Goal: Information Seeking & Learning: Compare options

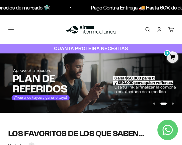
click at [173, 104] on button "Ir al artículo 3" at bounding box center [173, 104] width 2 height 2
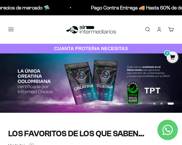
click at [153, 103] on button "Ir al artículo 1" at bounding box center [154, 104] width 2 height 2
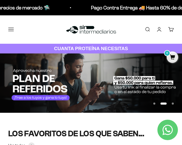
click at [155, 105] on button "Ir al artículo 1" at bounding box center [154, 104] width 2 height 2
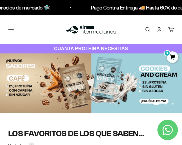
click at [173, 103] on button "Ir al artículo 3" at bounding box center [173, 104] width 2 height 2
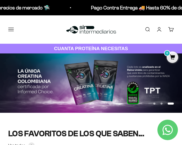
click at [155, 103] on button "Ir al artículo 1" at bounding box center [154, 104] width 2 height 2
click at [154, 104] on button "Ir al artículo 1" at bounding box center [156, 104] width 6 height 2
click at [162, 103] on button "Ir al artículo 2" at bounding box center [162, 104] width 2 height 2
click at [163, 104] on button "Ir al artículo 2" at bounding box center [162, 104] width 2 height 2
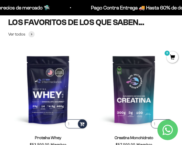
scroll to position [103, 0]
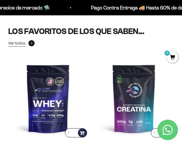
click at [31, 43] on span at bounding box center [31, 43] width 6 height 6
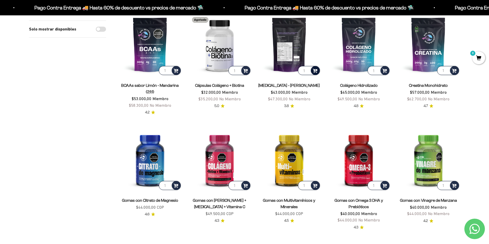
scroll to position [77, 0]
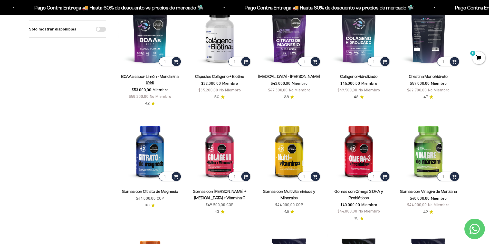
click at [421, 48] on img at bounding box center [427, 35] width 63 height 63
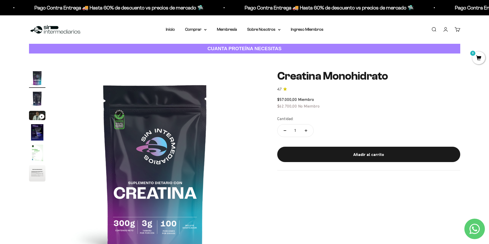
scroll to position [26, 0]
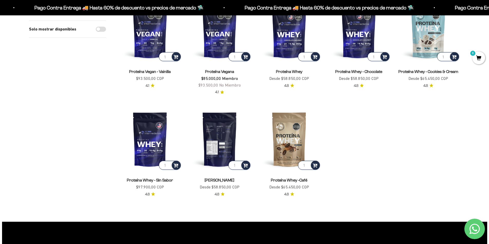
scroll to position [539, 0]
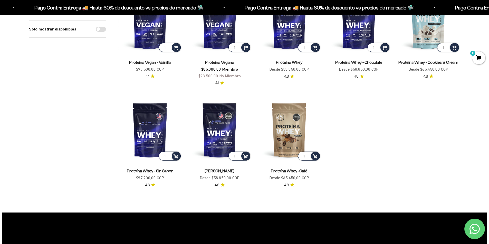
click at [222, 171] on link "[PERSON_NAME]" at bounding box center [219, 171] width 30 height 4
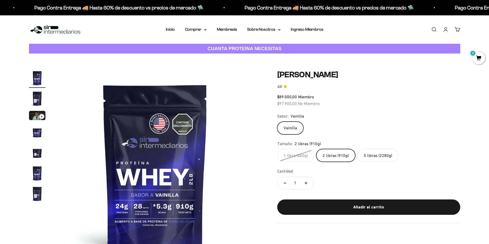
click at [372, 158] on label "5 libras (2280g)" at bounding box center [377, 155] width 41 height 13
click at [277, 149] on input "5 libras (2280g)" at bounding box center [277, 149] width 0 height 0
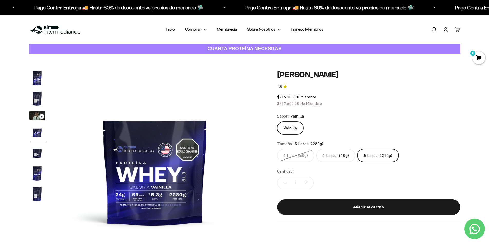
scroll to position [26, 0]
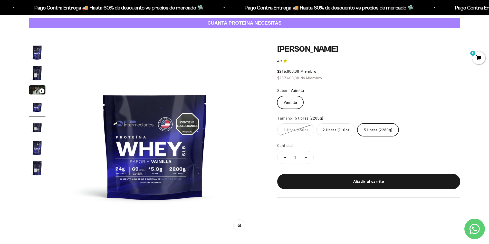
click at [338, 127] on label "2 libras (910g)" at bounding box center [335, 130] width 39 height 13
click at [277, 124] on input "2 libras (910g)" at bounding box center [277, 123] width 0 height 0
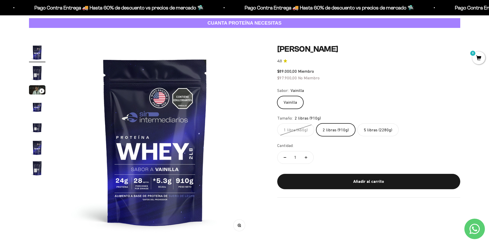
click at [338, 77] on div "$89.000,00 Miembro $97.900,00 No Miembro" at bounding box center [368, 74] width 183 height 13
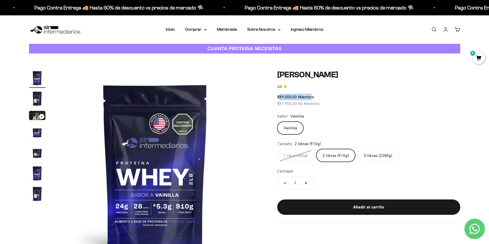
drag, startPoint x: 280, startPoint y: 99, endPoint x: 311, endPoint y: 96, distance: 31.1
click at [311, 96] on span "$89.000,00 Miembro" at bounding box center [295, 97] width 37 height 5
click at [306, 102] on span "No Miembro" at bounding box center [309, 103] width 22 height 5
drag, startPoint x: 291, startPoint y: 106, endPoint x: 319, endPoint y: 108, distance: 28.3
click at [319, 108] on safe-sticky "Proteína Whey - Vainilla 4.8 $89.000,00 Miembro $97.900,00 No Miembro Calidad d…" at bounding box center [368, 146] width 183 height 153
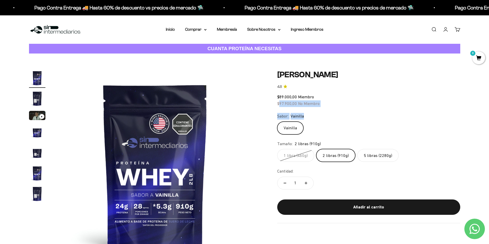
click at [325, 111] on safe-sticky "Proteína Whey - Vainilla 4.8 $89.000,00 Miembro $97.900,00 No Miembro Calidad d…" at bounding box center [368, 146] width 183 height 153
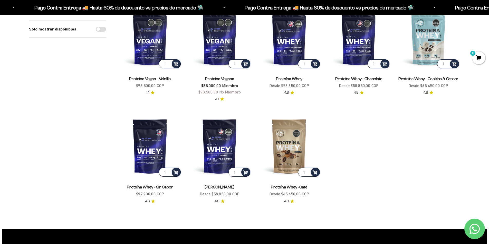
scroll to position [513, 0]
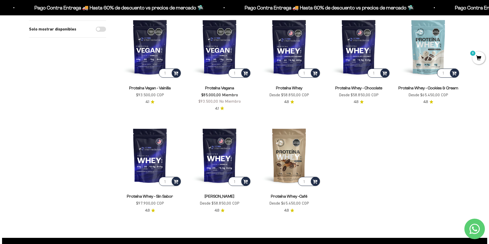
click at [422, 88] on link "Proteína Whey - Cookies & Cream" at bounding box center [428, 88] width 60 height 4
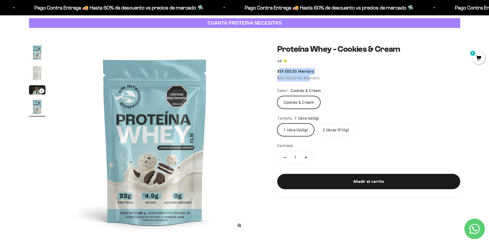
drag, startPoint x: 280, startPoint y: 72, endPoint x: 309, endPoint y: 75, distance: 29.4
click at [309, 75] on div "$59.500,00 Miembro $65.450,00 No Miembro" at bounding box center [368, 74] width 183 height 13
click at [286, 78] on span "$65.450,00" at bounding box center [287, 78] width 20 height 5
drag, startPoint x: 279, startPoint y: 78, endPoint x: 337, endPoint y: 86, distance: 58.5
click at [337, 86] on safe-sticky "Proteína Whey - Cookies & Cream 4.8 $59.500,00 Miembro $65.450,00 No Miembro Ca…" at bounding box center [368, 120] width 183 height 153
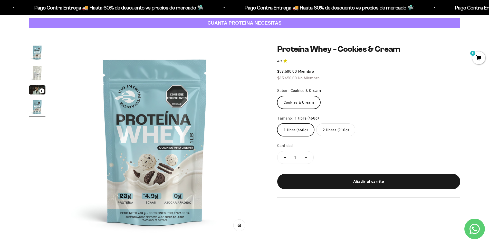
click at [350, 97] on div "Cookies & Cream" at bounding box center [368, 102] width 183 height 13
click at [339, 130] on label "2 libras (910g)" at bounding box center [335, 130] width 39 height 13
click at [277, 124] on input "2 libras (910g)" at bounding box center [277, 123] width 0 height 0
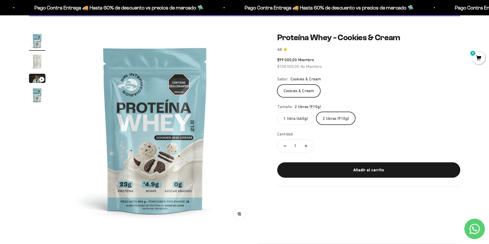
scroll to position [26, 0]
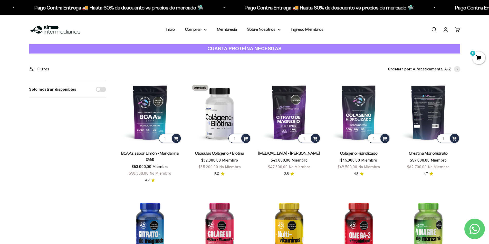
click at [430, 123] on img at bounding box center [427, 112] width 63 height 63
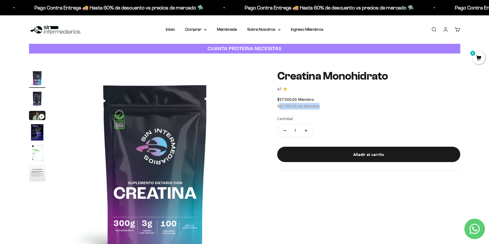
drag, startPoint x: 279, startPoint y: 106, endPoint x: 321, endPoint y: 107, distance: 41.6
click at [321, 107] on div "$57.000,00 Miembro $62.700,00 No Miembro" at bounding box center [368, 102] width 183 height 13
click at [324, 113] on safe-sticky "Creatina Monohidrato 4.7 $57.000,00 Miembro $62.700,00 No Miembro Calidad de lí…" at bounding box center [368, 120] width 183 height 101
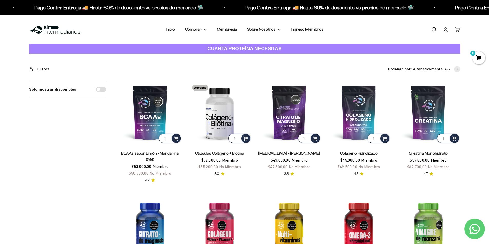
click at [422, 153] on link "Creatina Monohidrato" at bounding box center [428, 153] width 39 height 4
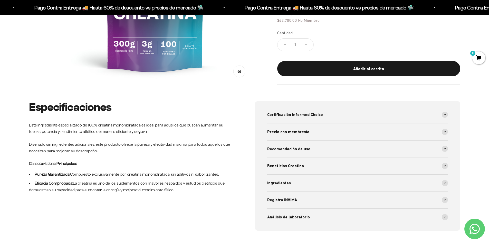
scroll to position [205, 0]
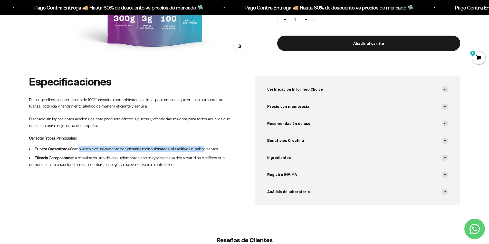
drag, startPoint x: 74, startPoint y: 149, endPoint x: 200, endPoint y: 151, distance: 125.7
click at [200, 151] on li "Pureza Garantizada: Compuesto exclusivamente por creatina monohidratada, sin ad…" at bounding box center [131, 149] width 205 height 7
drag, startPoint x: 161, startPoint y: 160, endPoint x: 155, endPoint y: 162, distance: 6.1
click at [160, 161] on li "Eficacia Comprobada: La creatina es uno de los suplementos con mayores respaldo…" at bounding box center [131, 161] width 205 height 13
drag, startPoint x: 75, startPoint y: 159, endPoint x: 178, endPoint y: 166, distance: 103.1
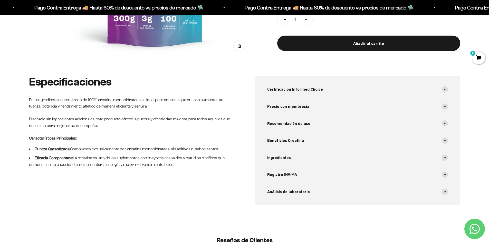
click at [178, 166] on li "Eficacia Comprobada: La creatina es uno de los suplementos con mayores respaldo…" at bounding box center [131, 161] width 205 height 13
click at [152, 161] on li "Eficacia Comprobada: La creatina es uno de los suplementos con mayores respaldo…" at bounding box center [131, 161] width 205 height 13
click at [443, 157] on span at bounding box center [444, 158] width 6 height 6
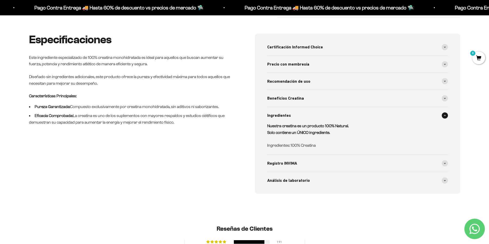
scroll to position [256, 0]
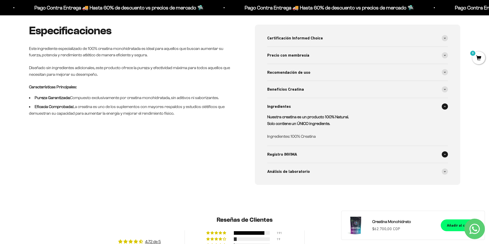
click at [442, 153] on span at bounding box center [444, 155] width 6 height 6
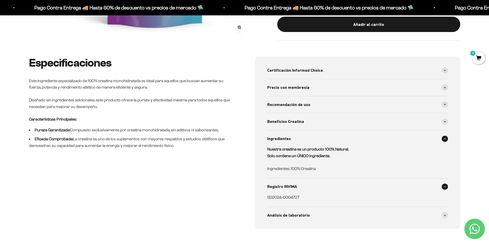
scroll to position [180, 0]
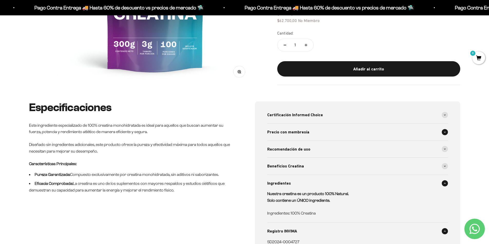
click at [444, 134] on span at bounding box center [444, 132] width 6 height 6
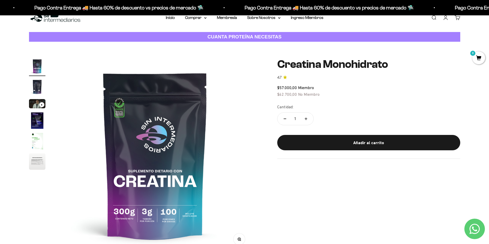
scroll to position [0, 0]
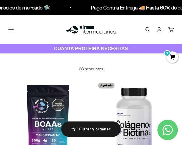
click at [8, 31] on button "Menú" at bounding box center [11, 30] width 6 height 6
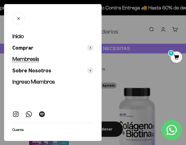
click at [36, 57] on span "Membresía" at bounding box center [25, 59] width 27 height 6
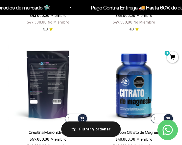
scroll to position [333, 0]
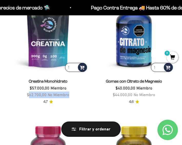
drag, startPoint x: 29, startPoint y: 95, endPoint x: 67, endPoint y: 94, distance: 37.7
click at [78, 97] on div "Creatina Monohidrato $57.000,00 Miembro $62.700,00 No Miembro" at bounding box center [48, 88] width 80 height 20
click at [45, 87] on span "$57.000,00" at bounding box center [40, 88] width 20 height 5
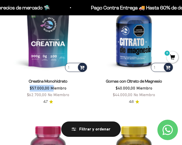
drag, startPoint x: 31, startPoint y: 89, endPoint x: 54, endPoint y: 89, distance: 23.1
click at [54, 89] on span "$57.000,00 Miembro" at bounding box center [48, 88] width 37 height 5
click at [58, 90] on span "Miembro" at bounding box center [59, 88] width 16 height 5
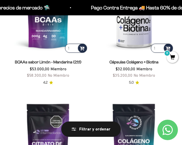
scroll to position [0, 0]
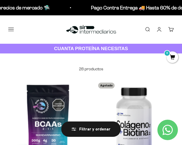
click at [14, 30] on button "Menú" at bounding box center [11, 30] width 6 height 6
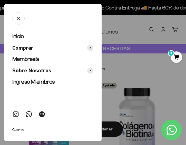
click at [129, 51] on div at bounding box center [93, 72] width 186 height 145
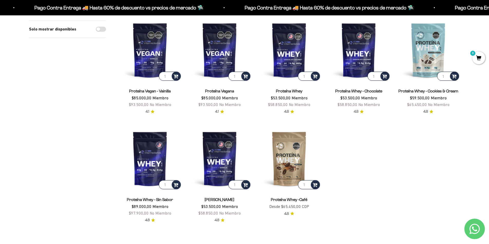
scroll to position [526, 0]
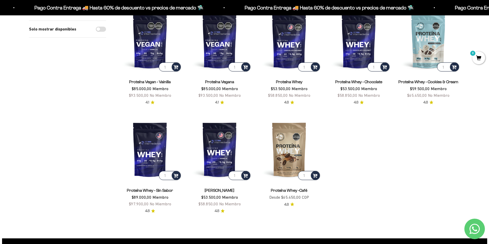
click at [182, 145] on link "[PERSON_NAME]" at bounding box center [219, 191] width 30 height 4
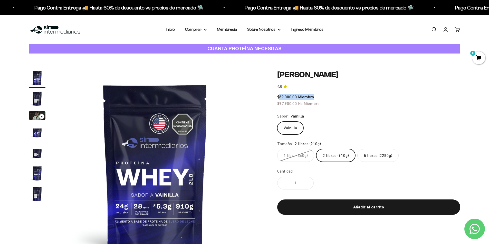
drag, startPoint x: 279, startPoint y: 98, endPoint x: 321, endPoint y: 96, distance: 42.4
click at [316, 98] on div "$89.000,00 Miembro $97.900,00 No Miembro" at bounding box center [368, 100] width 183 height 13
click at [321, 96] on div "$89.000,00 Miembro $97.900,00 No Miembro" at bounding box center [368, 100] width 183 height 13
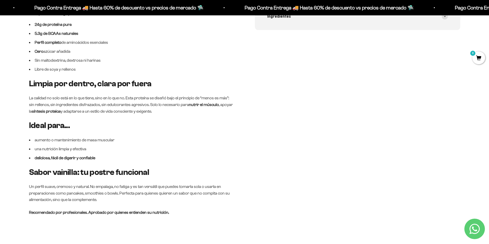
scroll to position [333, 0]
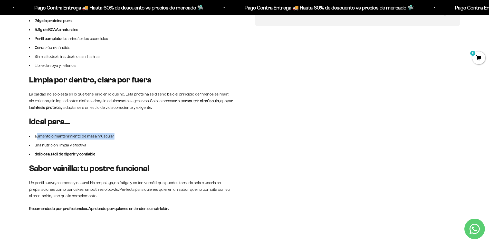
drag, startPoint x: 37, startPoint y: 136, endPoint x: 114, endPoint y: 135, distance: 77.5
click at [114, 135] on li "aumento o mantenimiento de masa muscular" at bounding box center [131, 136] width 205 height 7
click at [123, 138] on li "aumento o mantenimiento de masa muscular" at bounding box center [131, 136] width 205 height 7
drag, startPoint x: 52, startPoint y: 145, endPoint x: 92, endPoint y: 146, distance: 39.5
click at [92, 146] on li "una nutrición limpia y efectiva" at bounding box center [131, 145] width 205 height 7
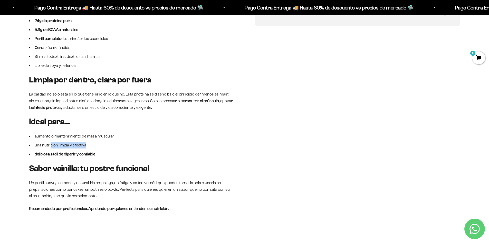
click at [107, 146] on li "una nutrición limpia y efectiva" at bounding box center [131, 145] width 205 height 7
drag, startPoint x: 56, startPoint y: 153, endPoint x: 106, endPoint y: 152, distance: 50.3
click at [106, 152] on li "deliciosa, fácil de digerir y confiable" at bounding box center [131, 154] width 205 height 7
click at [135, 145] on li "una nutrición limpia y efectiva" at bounding box center [131, 145] width 205 height 7
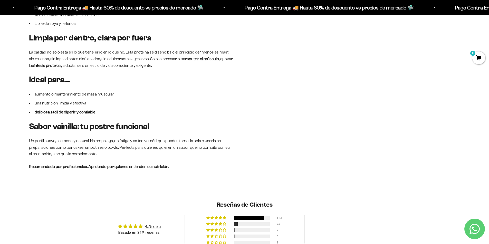
scroll to position [385, 0]
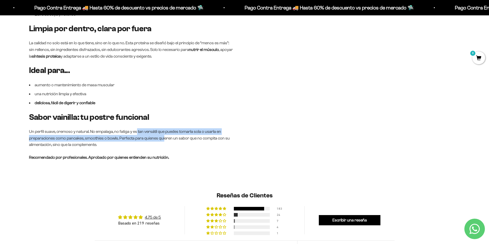
drag, startPoint x: 144, startPoint y: 131, endPoint x: 163, endPoint y: 138, distance: 20.3
click at [163, 138] on p "Un perfil suave, cremoso y natural. No empalaga, no fatiga y es tan versátil qu…" at bounding box center [131, 138] width 205 height 20
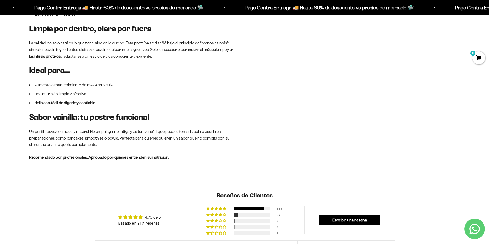
click at [138, 143] on p "Un perfil suave, cremoso y natural. No empalaga, no fatiga y es tan versátil qu…" at bounding box center [131, 138] width 205 height 20
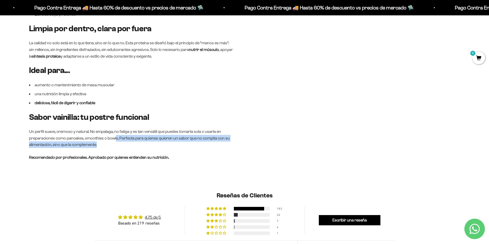
drag, startPoint x: 115, startPoint y: 139, endPoint x: 221, endPoint y: 144, distance: 106.0
click at [221, 144] on p "Un perfil suave, cremoso y natural. No empalaga, no fatiga y es tan versátil qu…" at bounding box center [131, 138] width 205 height 20
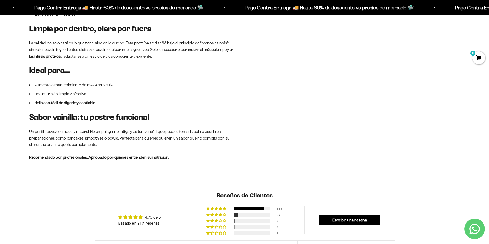
drag, startPoint x: 205, startPoint y: 150, endPoint x: 194, endPoint y: 152, distance: 11.0
click at [200, 151] on div "Whey Vainilla – Proteína limpia, eficaz y con respaldo nutricional Nuestra prot…" at bounding box center [131, 28] width 205 height 264
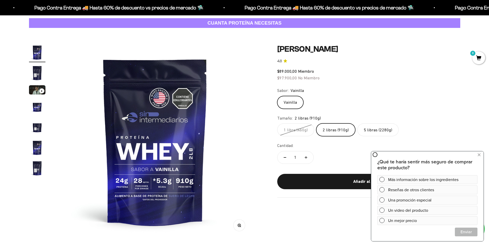
scroll to position [0, 0]
